Goal: Find specific page/section: Find specific page/section

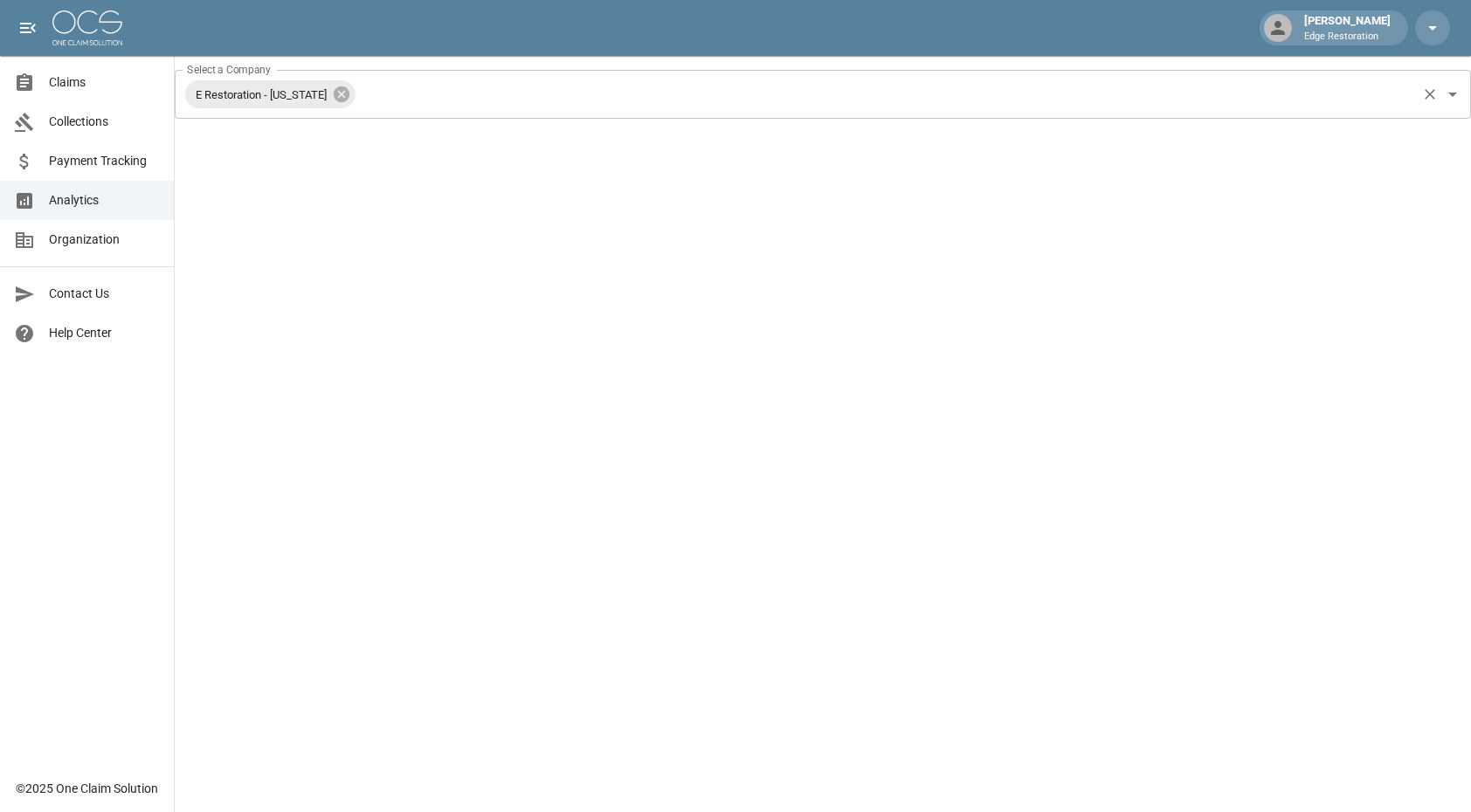
click at [405, 97] on input "Select a Company" at bounding box center [886, 94] width 1056 height 33
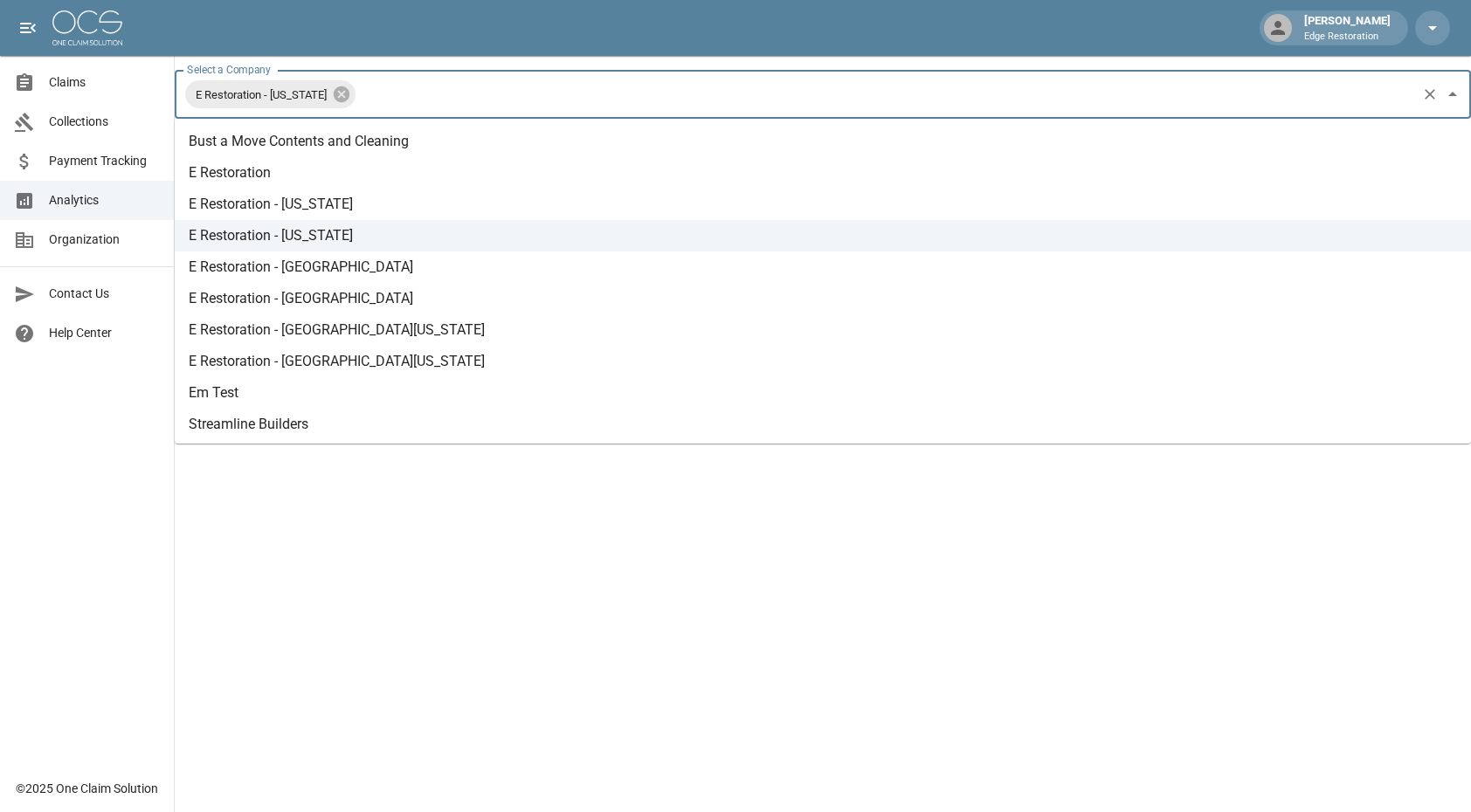
click at [396, 99] on input "Select a Company" at bounding box center [886, 94] width 1056 height 33
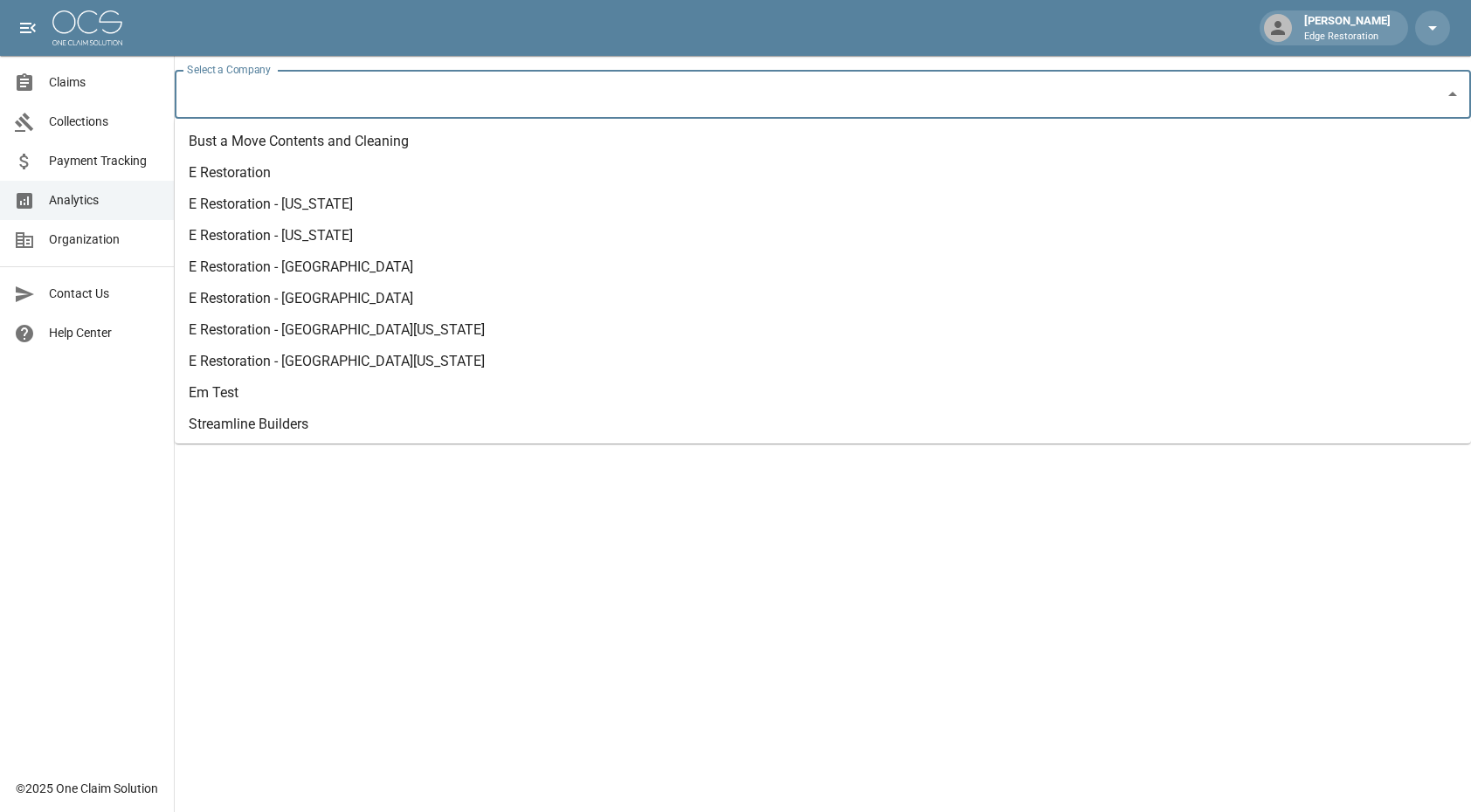
click at [359, 90] on input "Select a Company" at bounding box center [810, 94] width 1254 height 33
click at [315, 266] on li "E Restoration - [GEOGRAPHIC_DATA]" at bounding box center [824, 268] width 1297 height 31
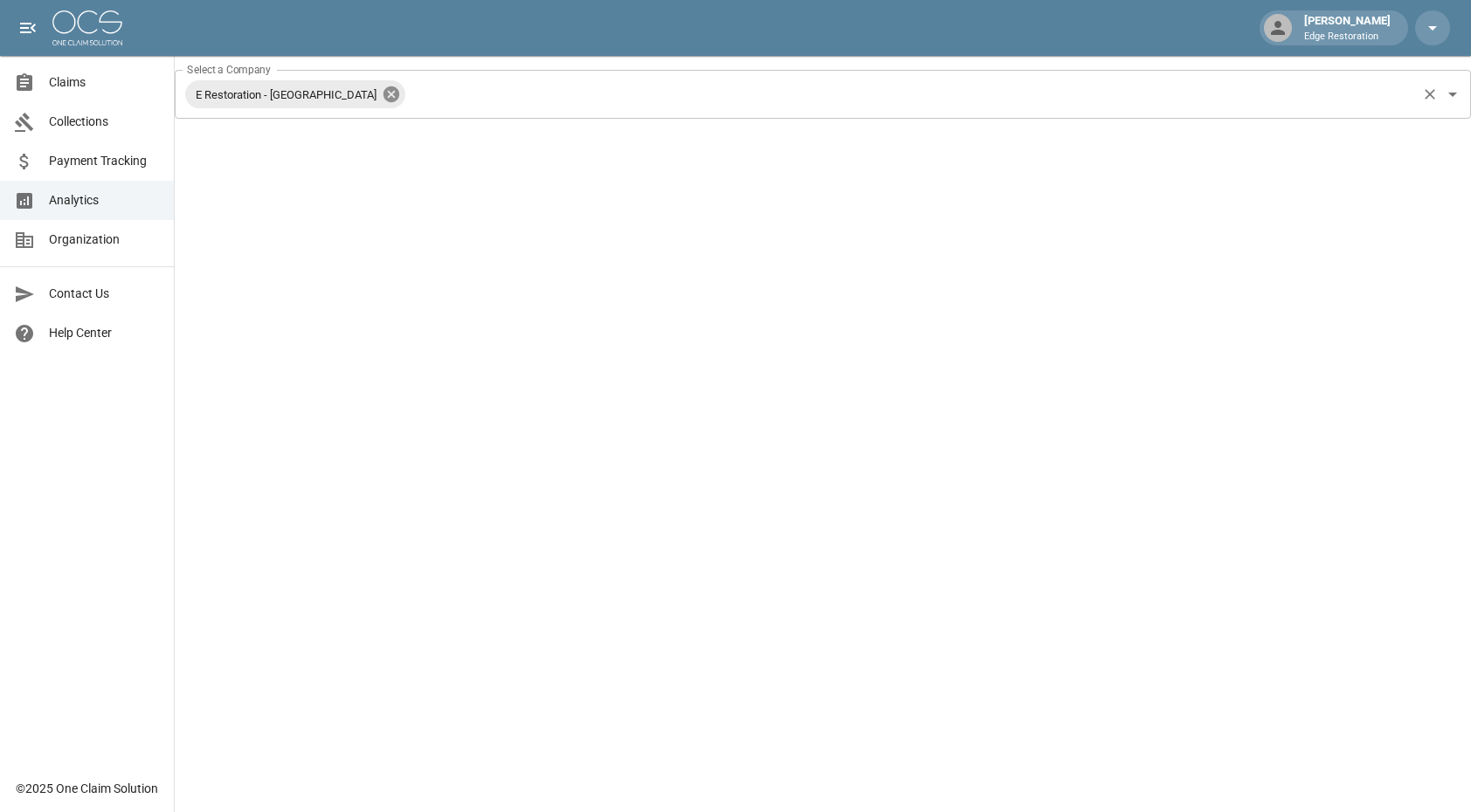
click at [383, 95] on icon at bounding box center [391, 94] width 16 height 16
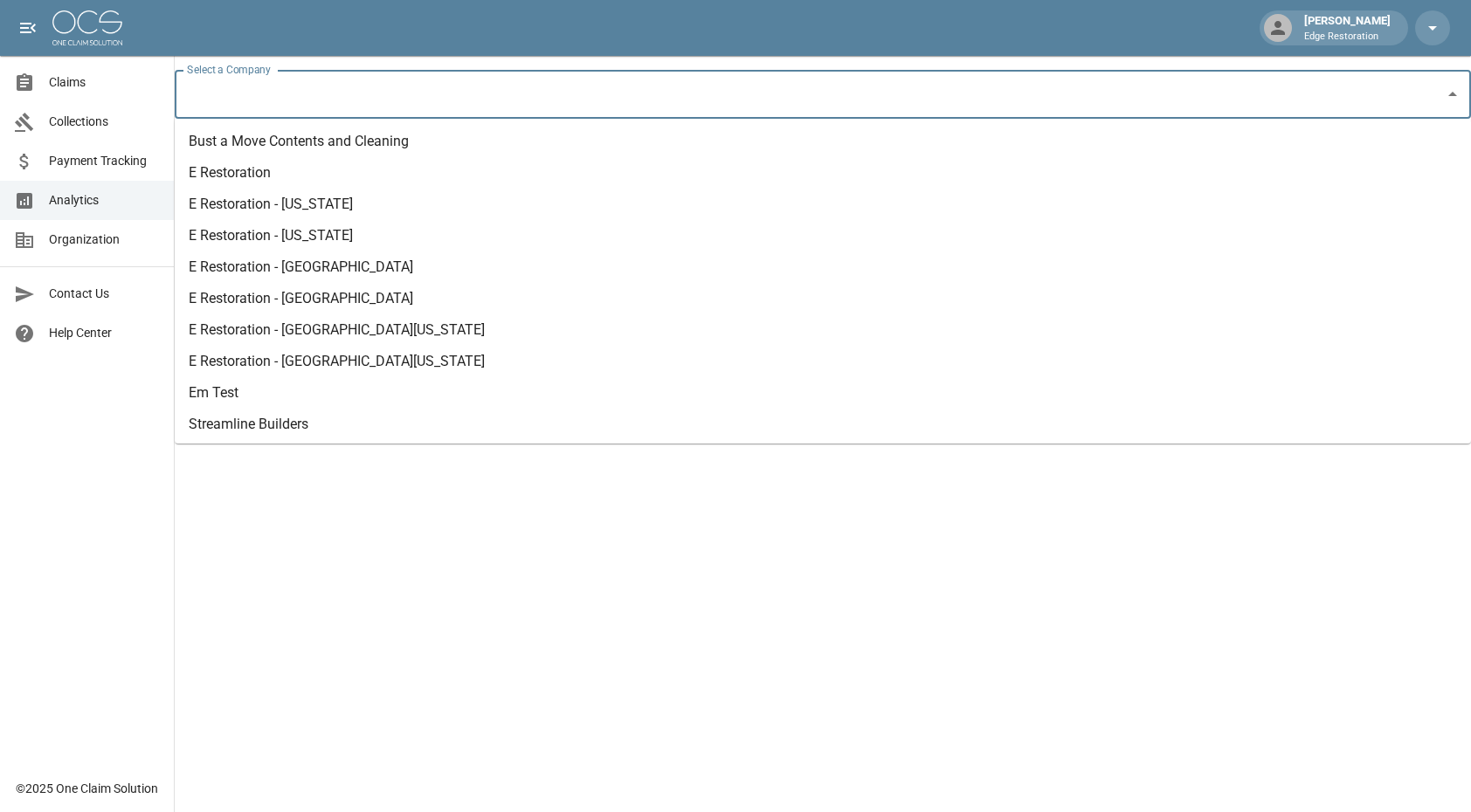
click at [318, 99] on input "Select a Company" at bounding box center [810, 94] width 1254 height 33
click at [280, 181] on li "E Restoration" at bounding box center [824, 173] width 1297 height 31
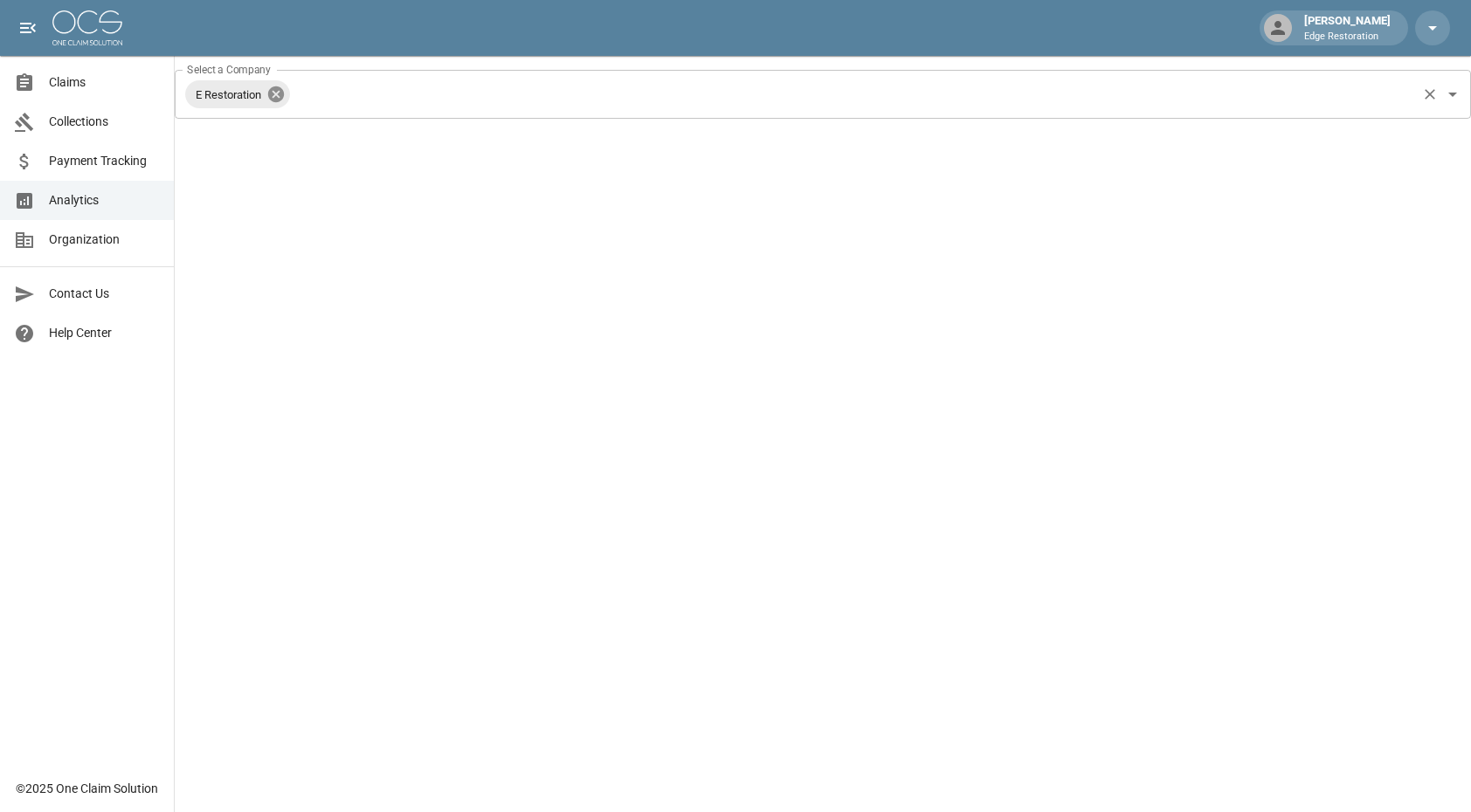
click at [284, 93] on icon at bounding box center [276, 94] width 16 height 16
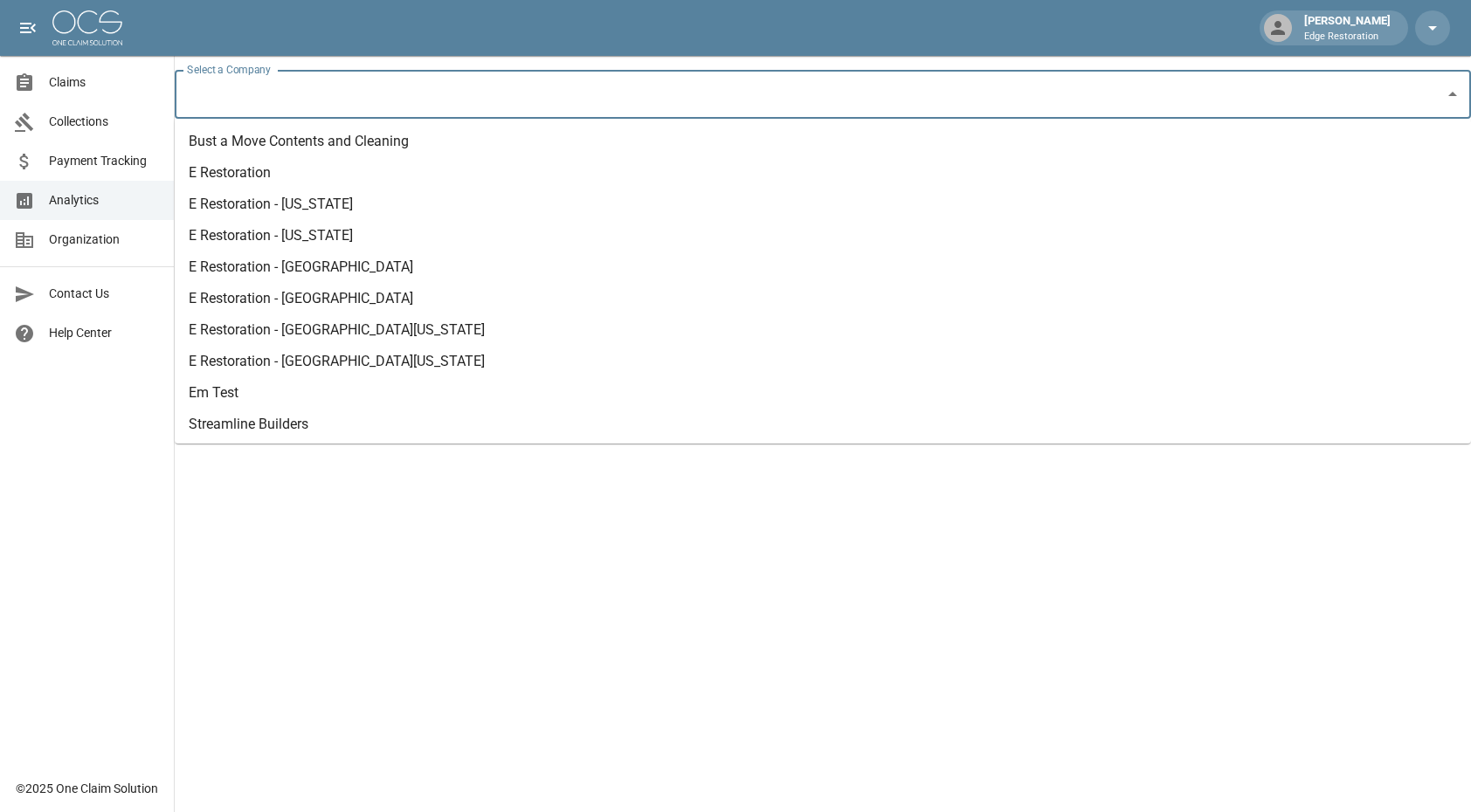
click at [284, 93] on input "Select a Company" at bounding box center [810, 94] width 1254 height 33
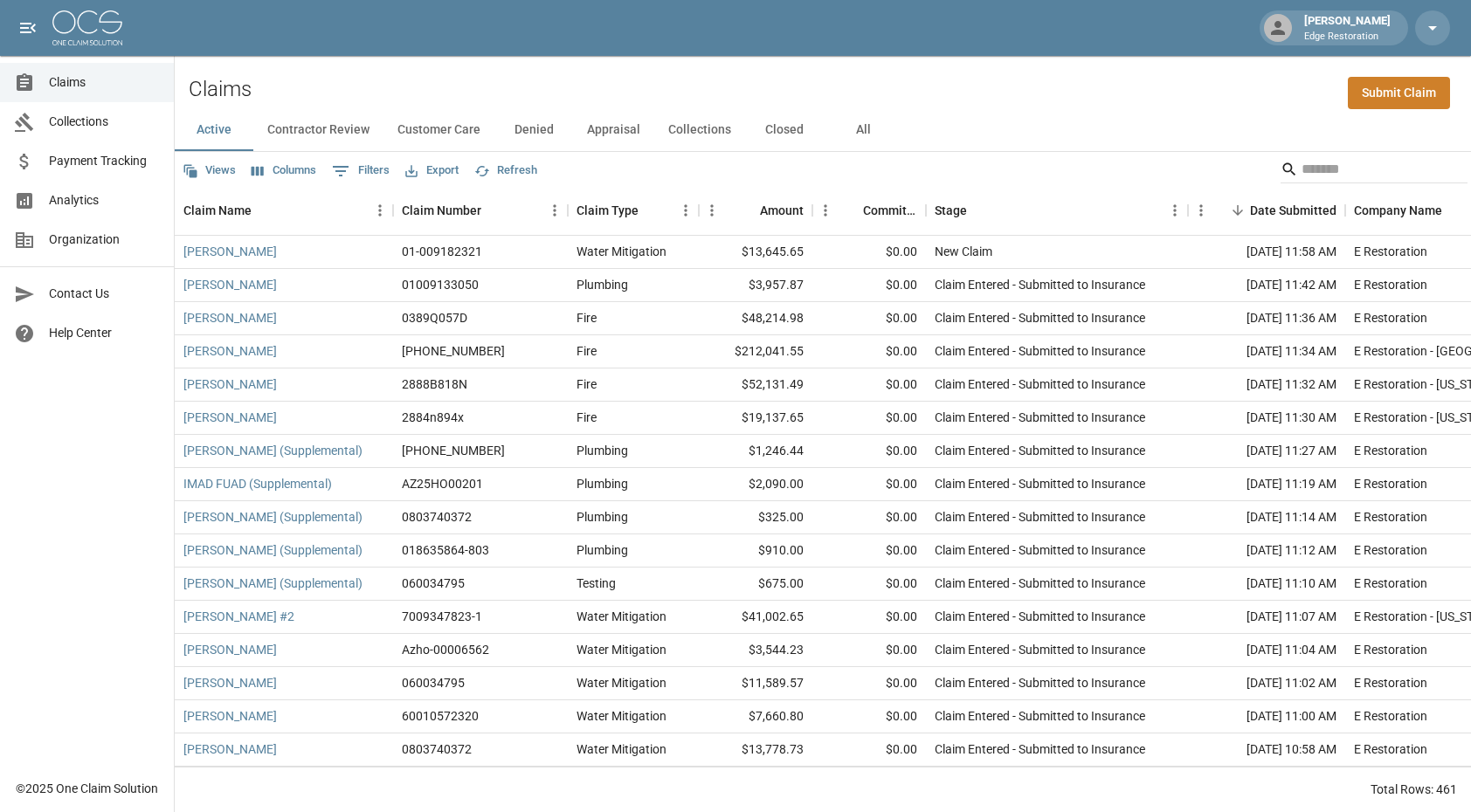
click at [101, 201] on span "Analytics" at bounding box center [105, 201] width 111 height 19
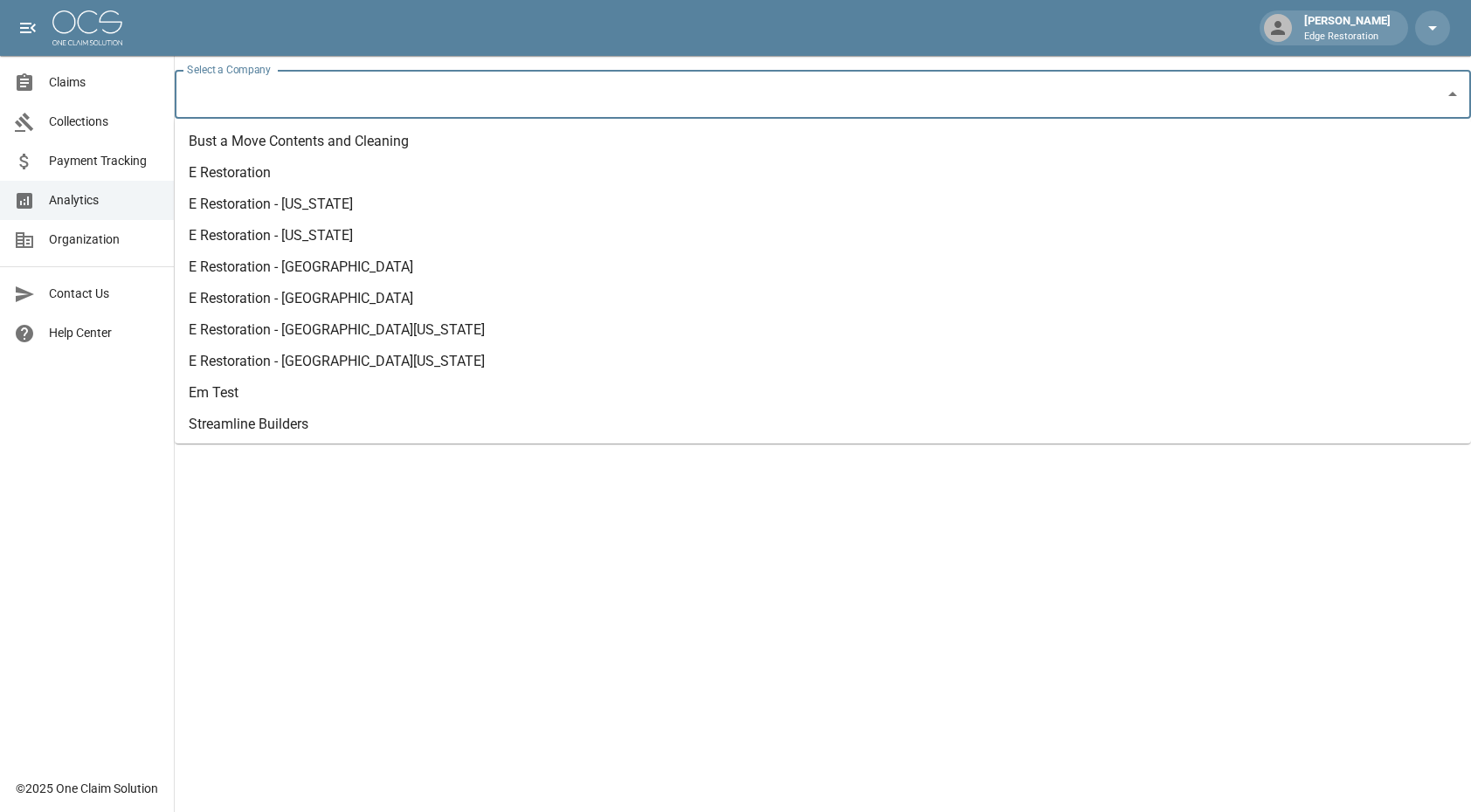
click at [271, 84] on div "Select a Company Select a Company" at bounding box center [824, 94] width 1297 height 49
click at [265, 223] on li "E Restoration - [US_STATE]" at bounding box center [824, 236] width 1297 height 31
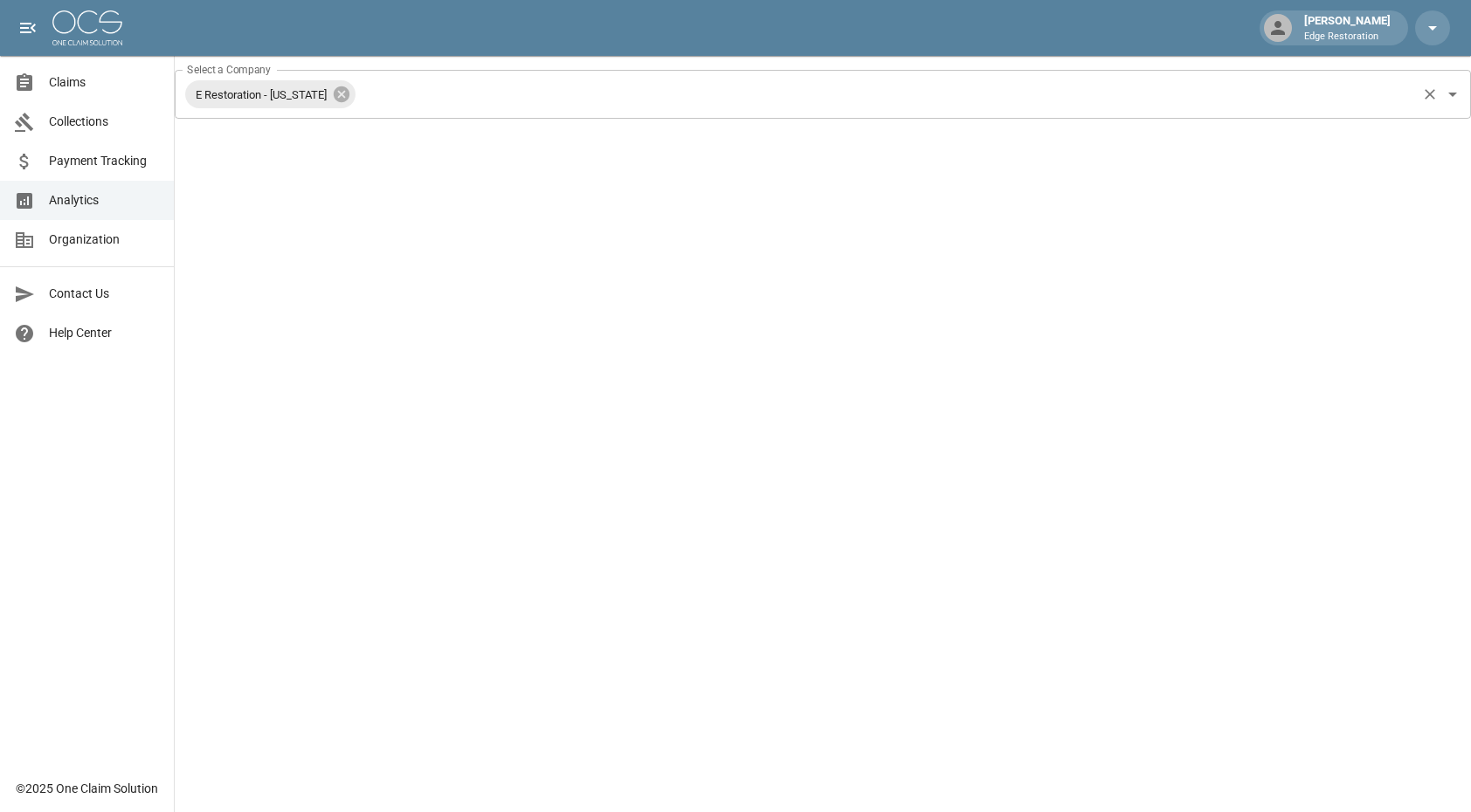
click at [399, 94] on input "Select a Company" at bounding box center [886, 94] width 1056 height 33
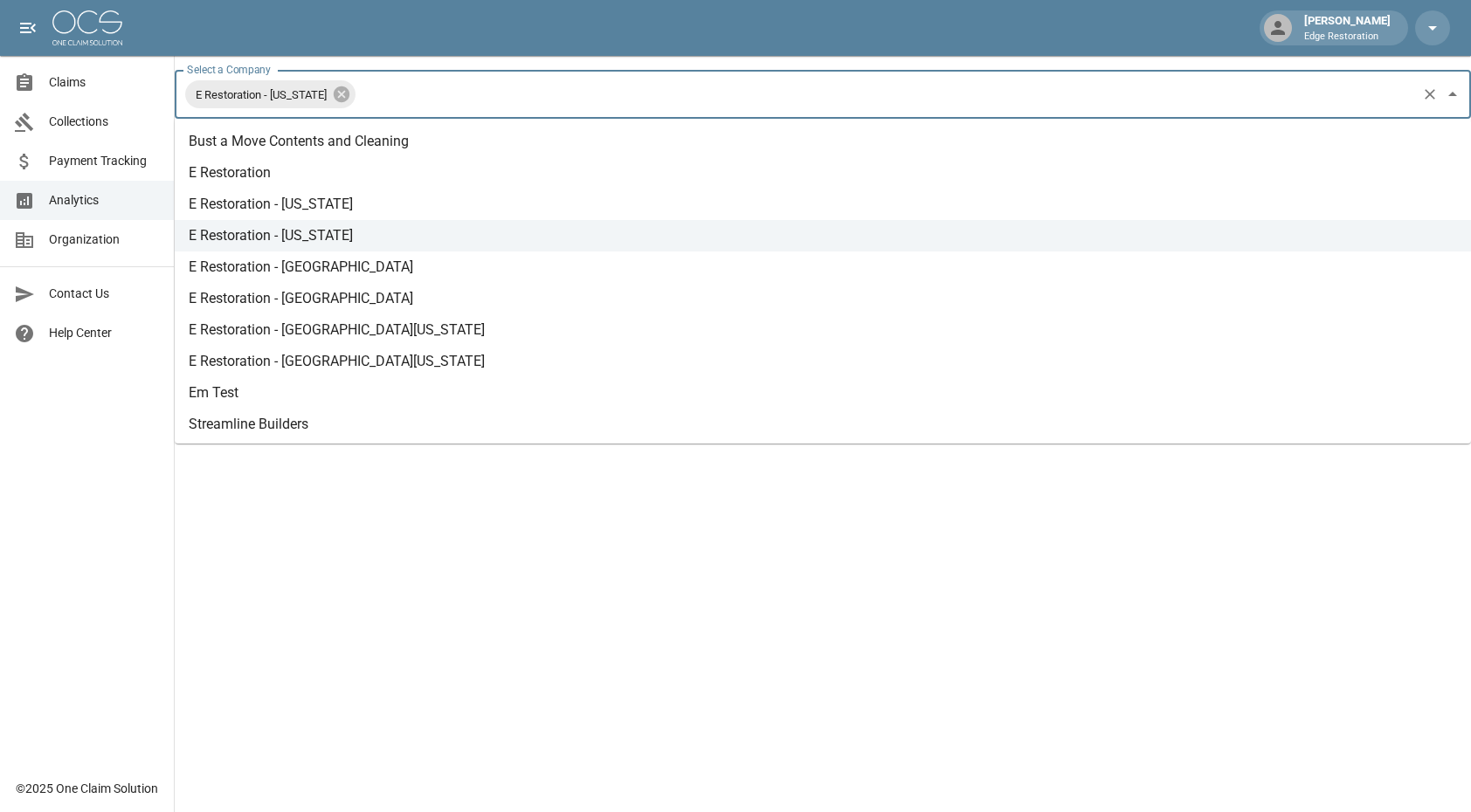
click at [283, 270] on li "E Restoration - [GEOGRAPHIC_DATA]" at bounding box center [824, 268] width 1297 height 31
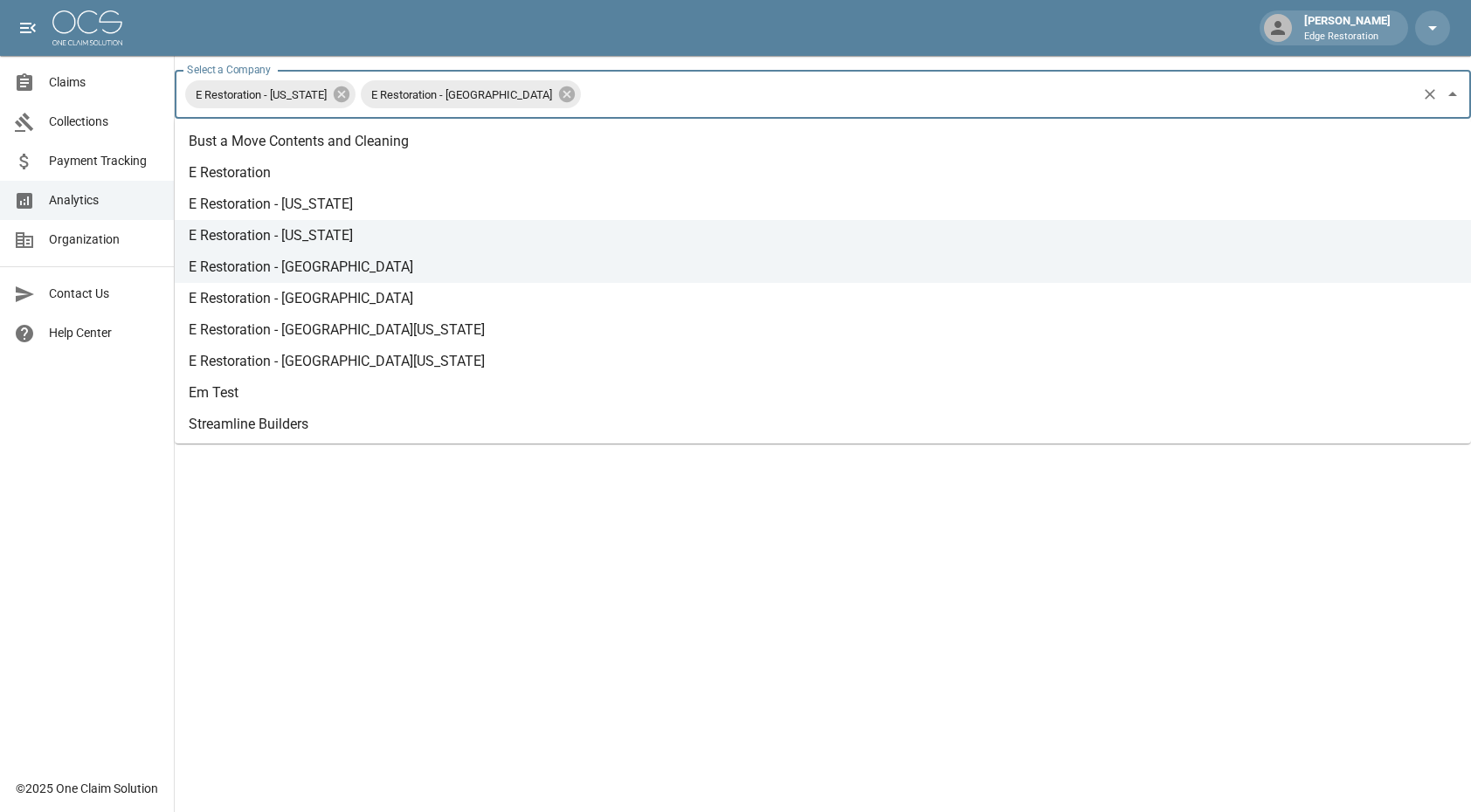
click at [584, 103] on input "Select a Company" at bounding box center [999, 94] width 831 height 33
click at [365, 309] on li "E Restoration - [GEOGRAPHIC_DATA]" at bounding box center [824, 299] width 1297 height 31
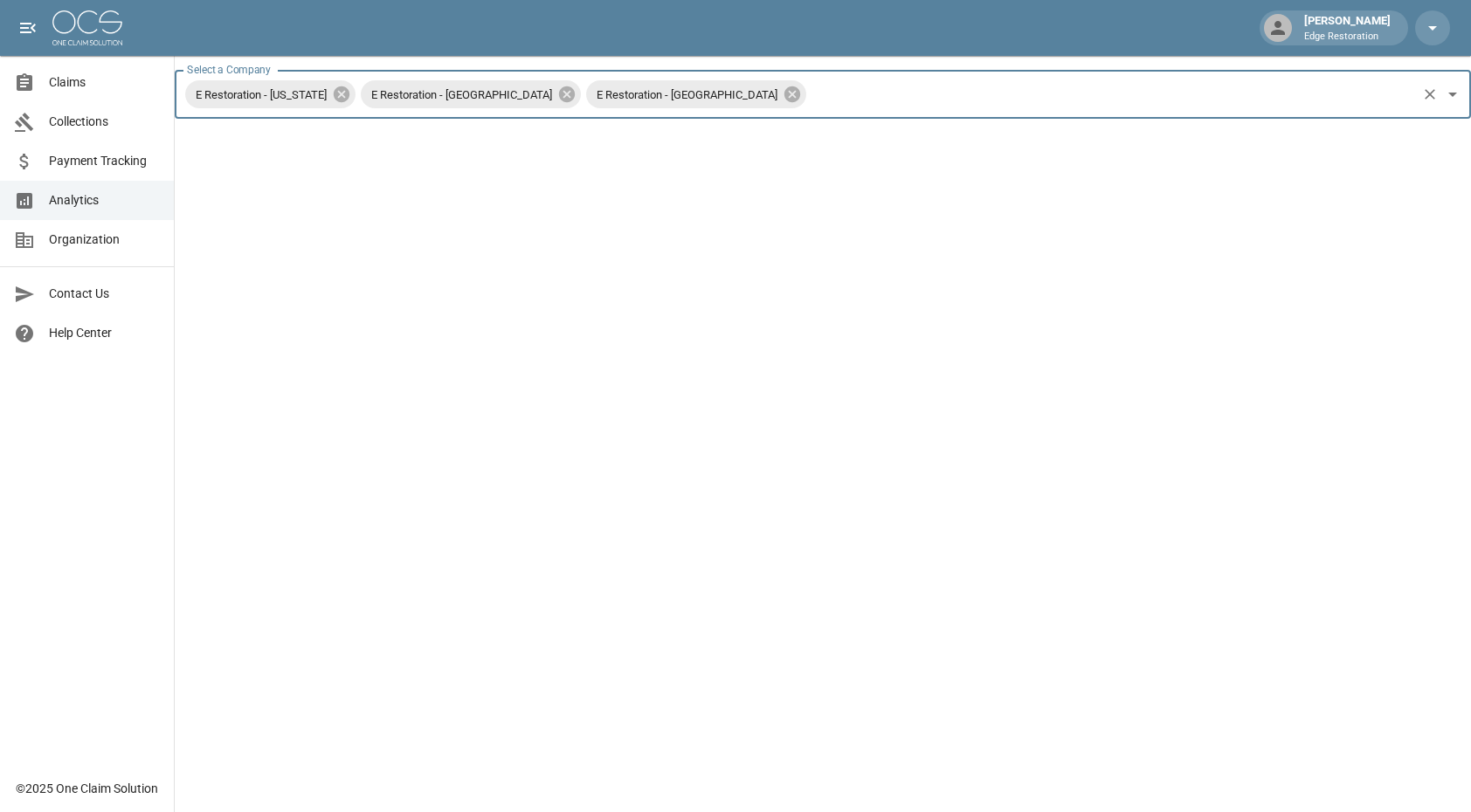
click at [809, 95] on input "Select a Company" at bounding box center [1112, 94] width 606 height 33
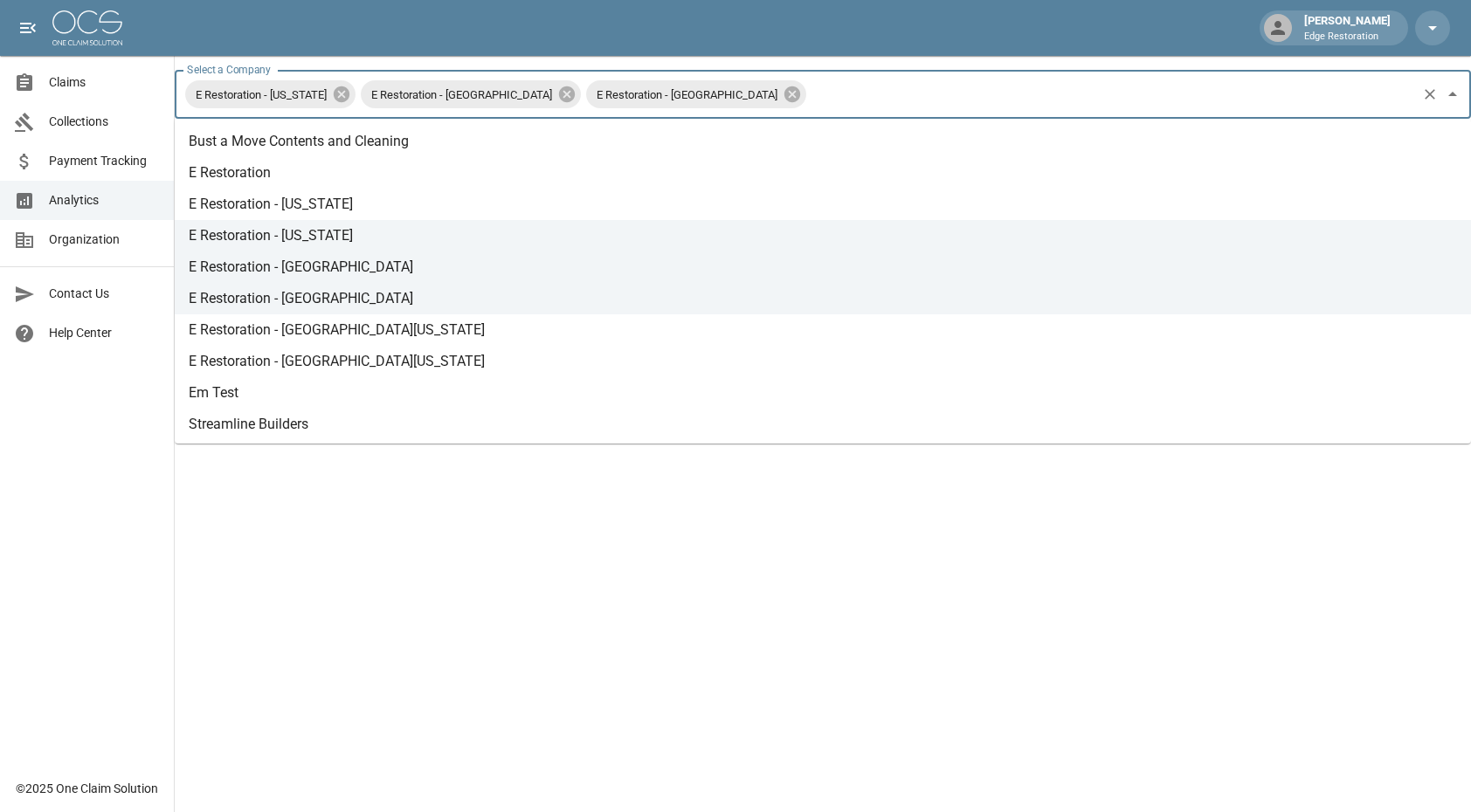
click at [363, 331] on li "E Restoration - [GEOGRAPHIC_DATA][US_STATE]" at bounding box center [824, 331] width 1297 height 31
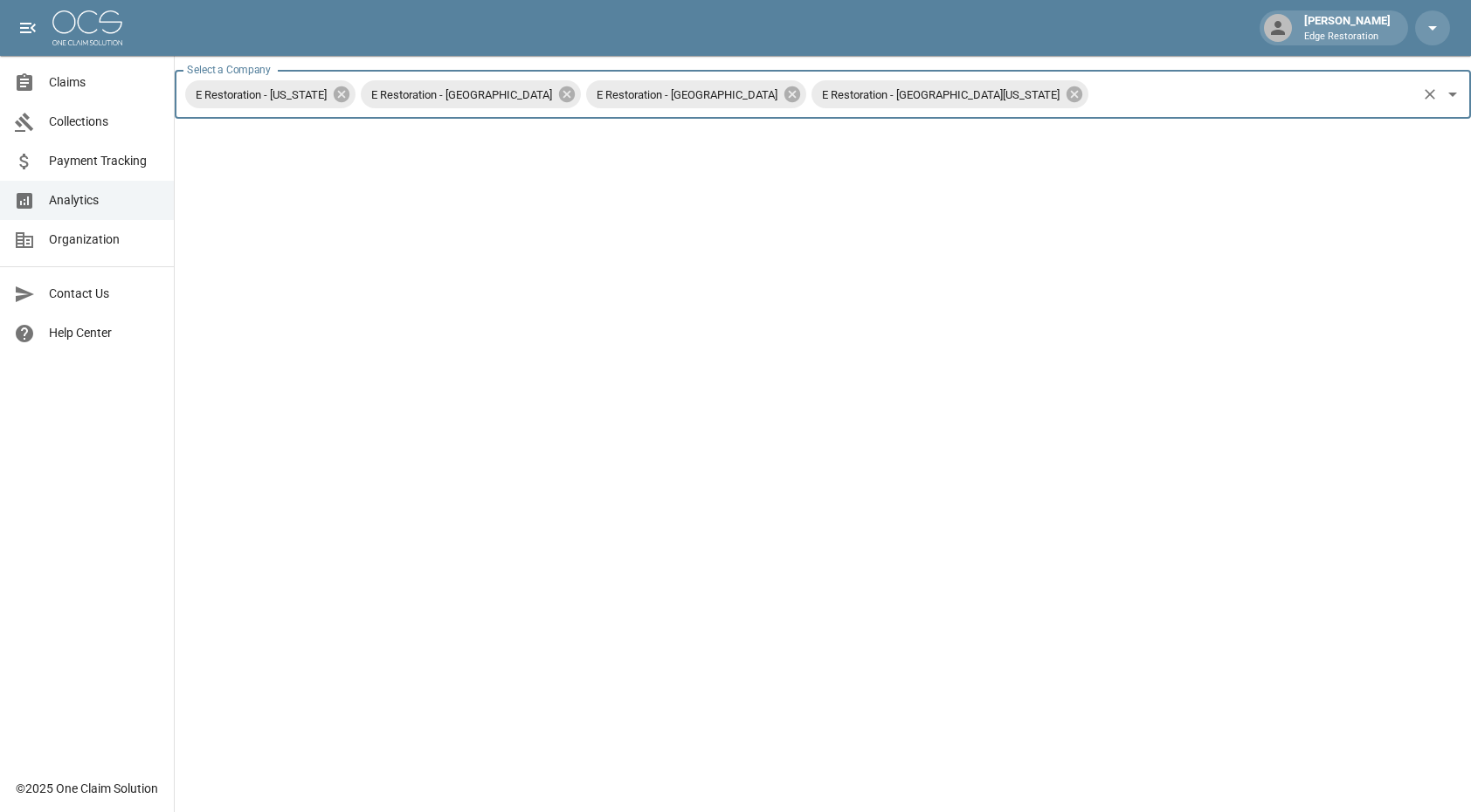
click at [1091, 107] on input "Select a Company" at bounding box center [1252, 94] width 323 height 33
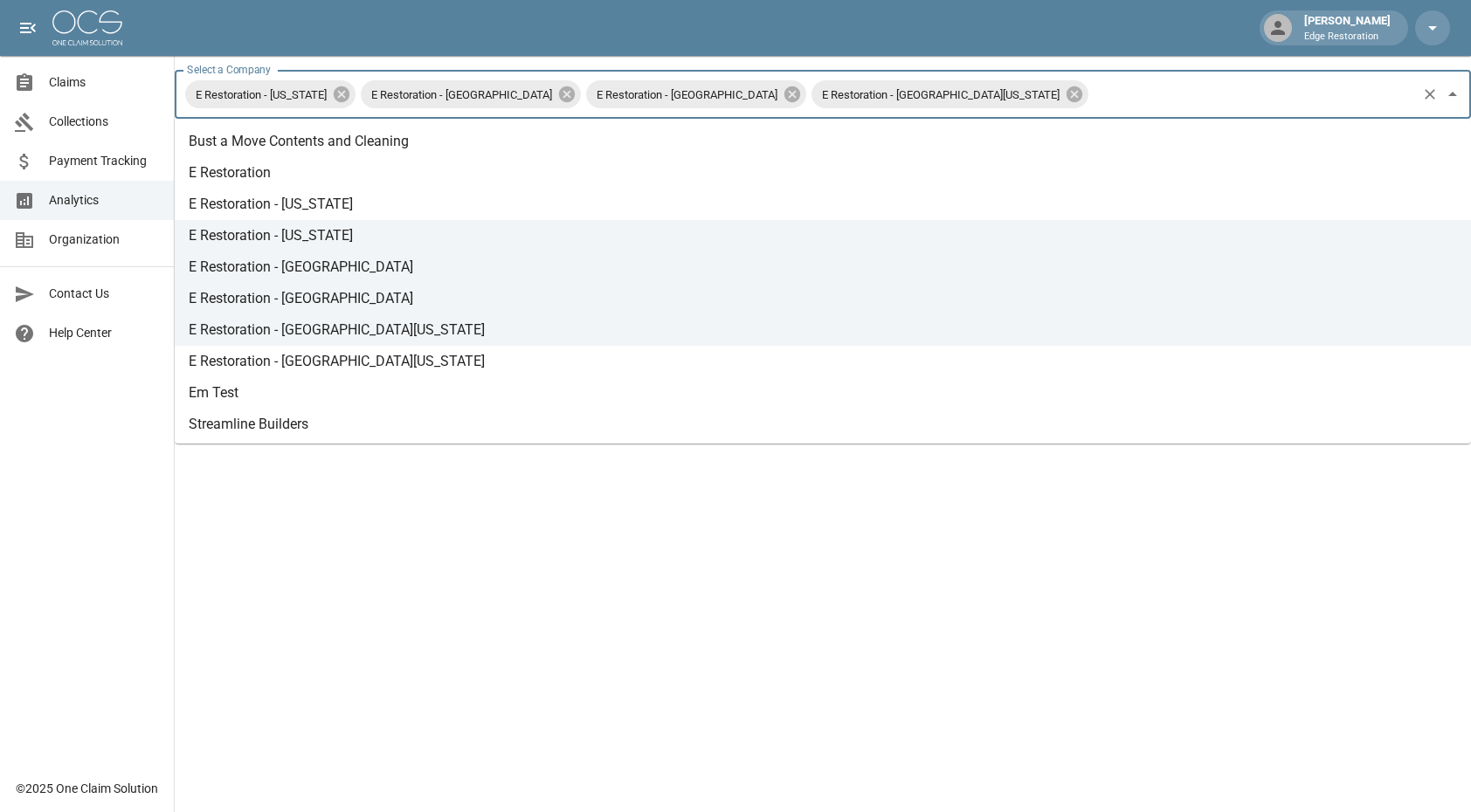
click at [508, 365] on li "E Restoration - [GEOGRAPHIC_DATA][US_STATE]" at bounding box center [824, 362] width 1297 height 31
